Goal: Find specific page/section

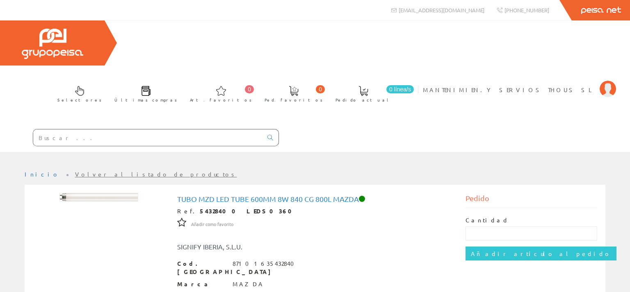
scroll to position [133, 0]
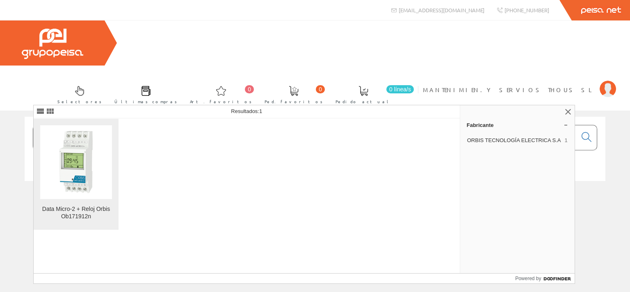
type input "ORBI0249"
click at [78, 180] on img at bounding box center [76, 162] width 72 height 72
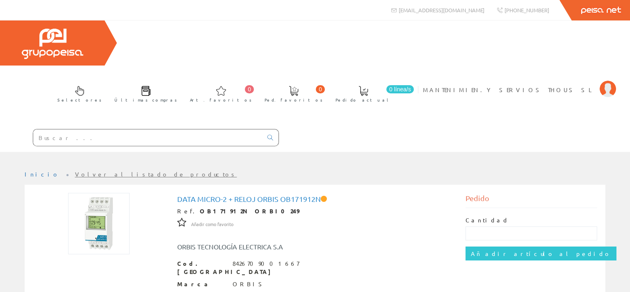
click at [134, 130] on input "text" at bounding box center [147, 138] width 229 height 16
paste input "OB171912N"
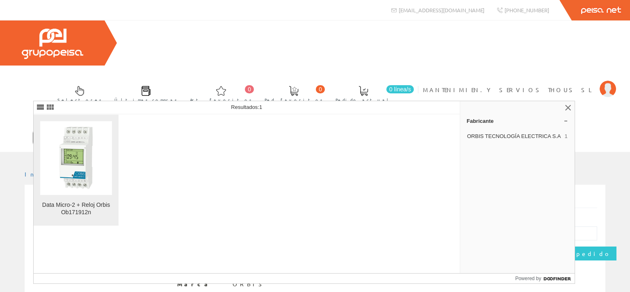
type input "OB171912N"
click at [77, 173] on img at bounding box center [76, 158] width 72 height 72
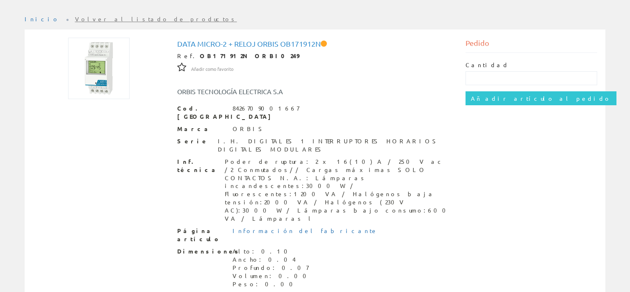
scroll to position [173, 0]
